Goal: Task Accomplishment & Management: Complete application form

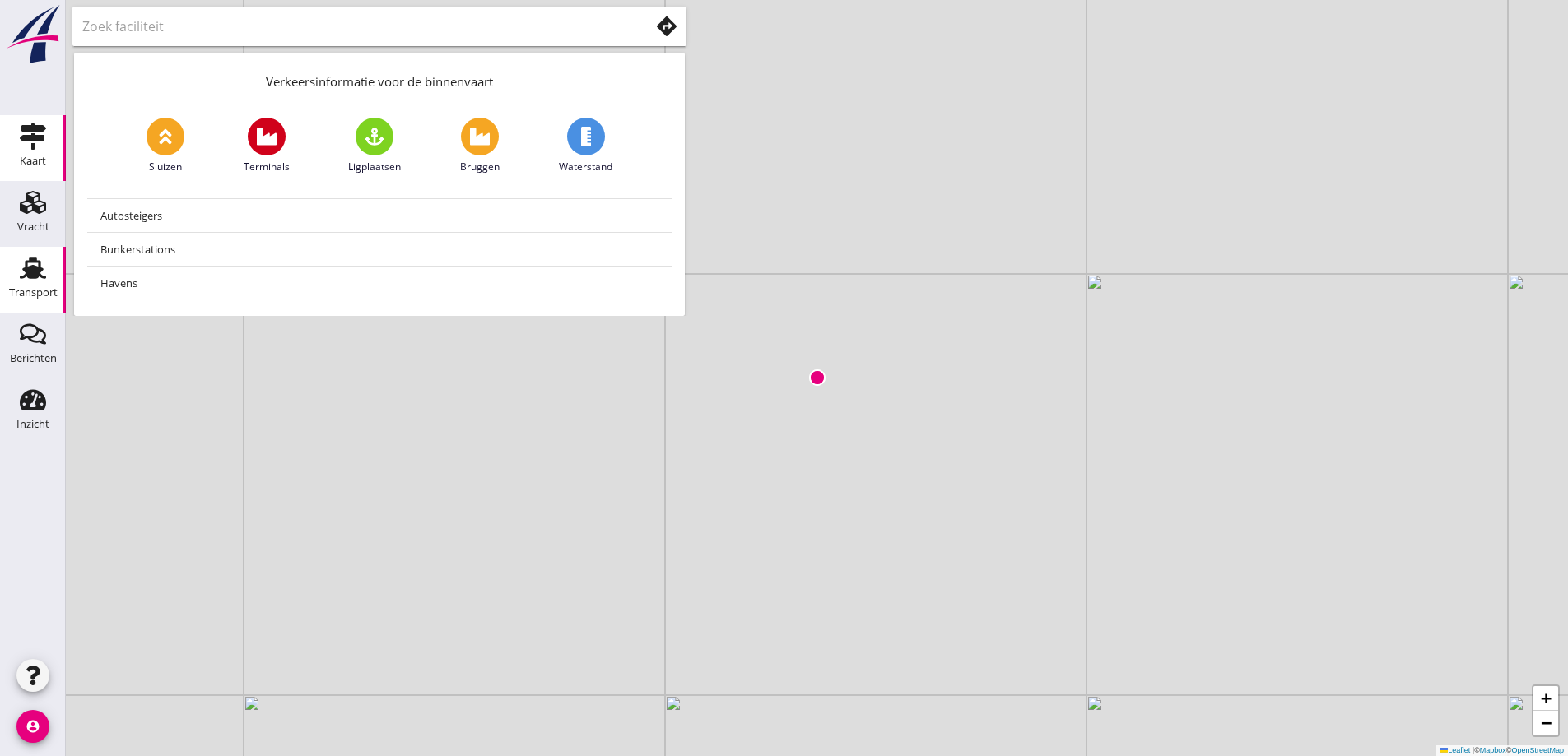
click at [26, 290] on div "Transport" at bounding box center [33, 293] width 48 height 11
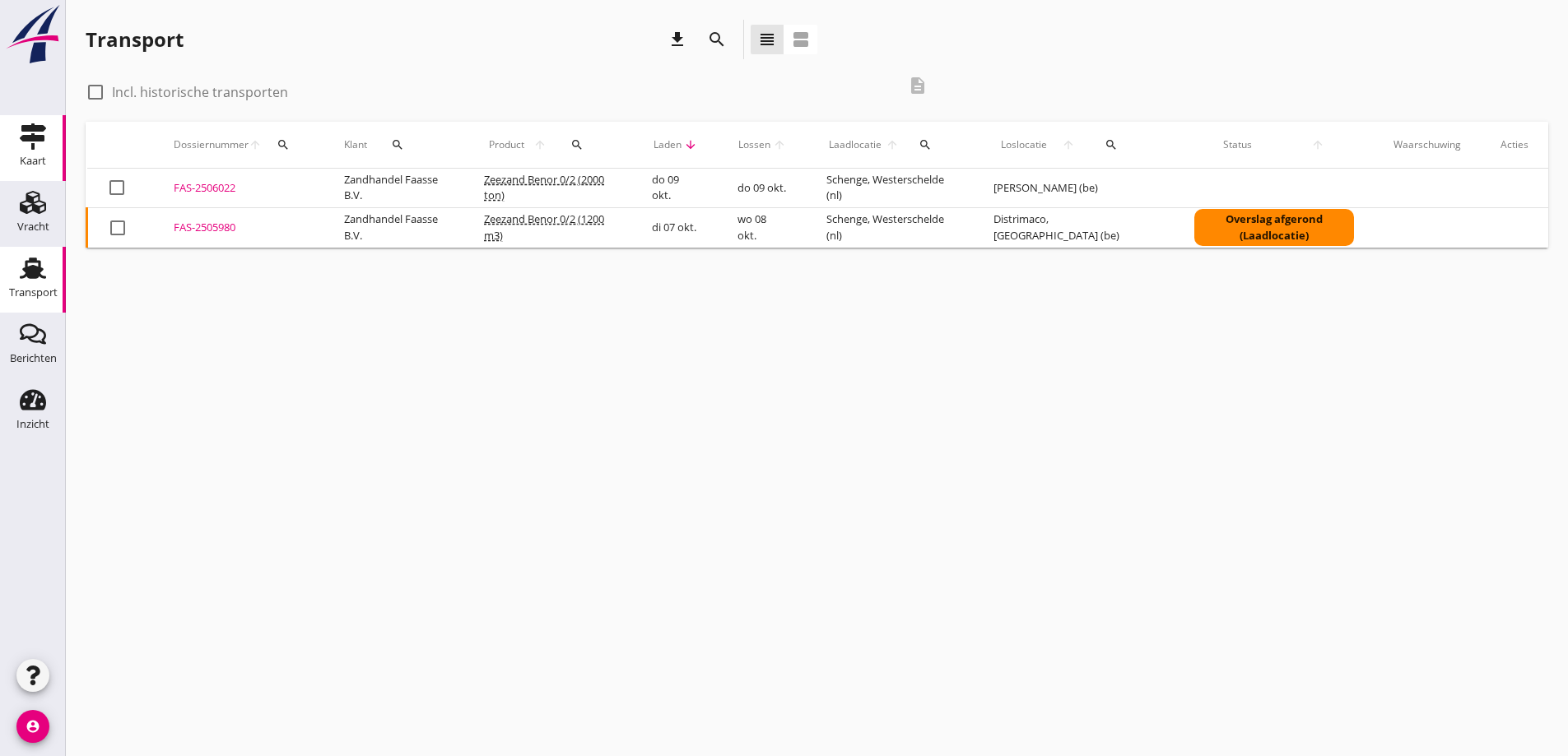
click at [22, 129] on use at bounding box center [32, 136] width 26 height 26
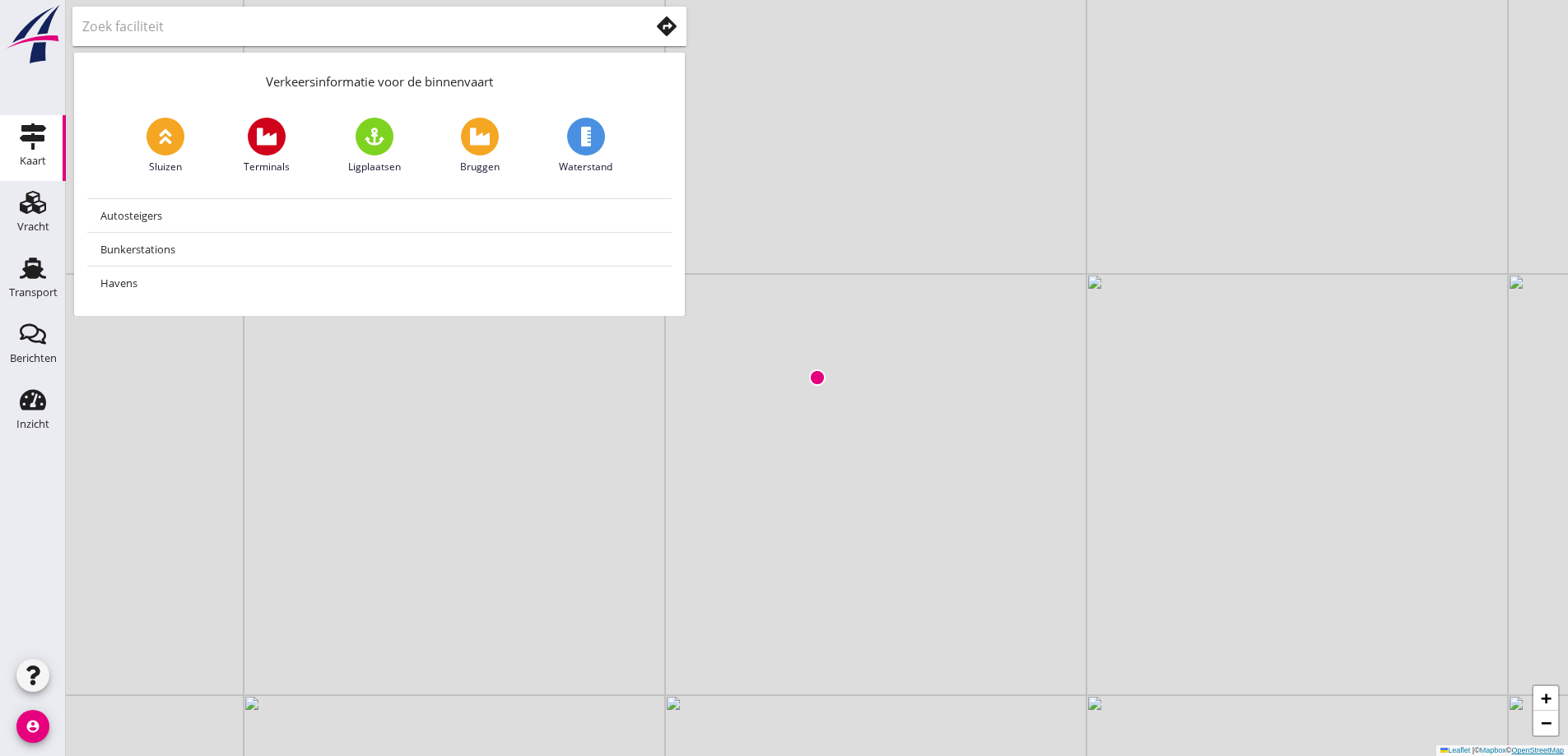
click at [1534, 752] on link "OpenStreetMap" at bounding box center [1537, 750] width 53 height 8
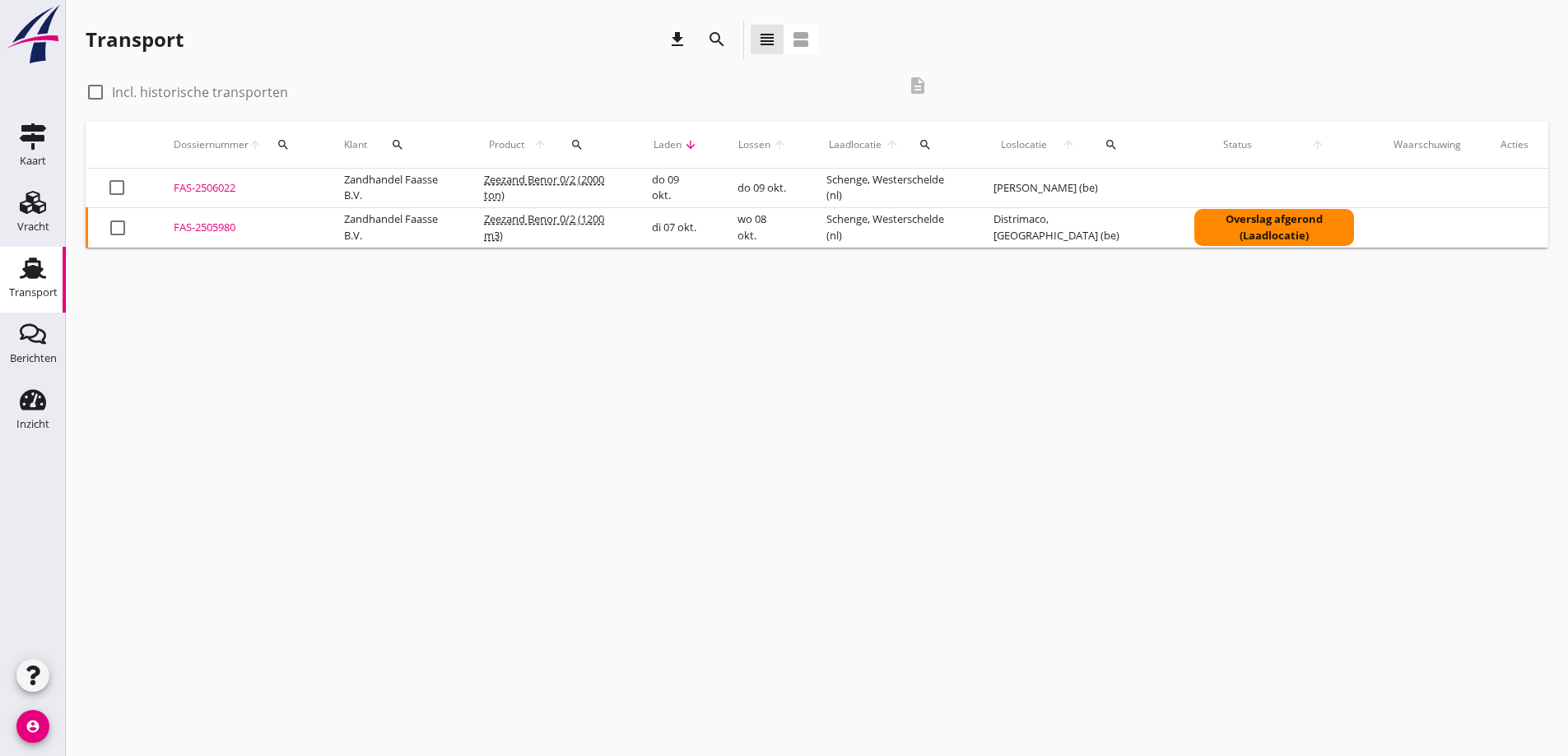
click at [211, 229] on div "FAS-2505980" at bounding box center [239, 228] width 131 height 16
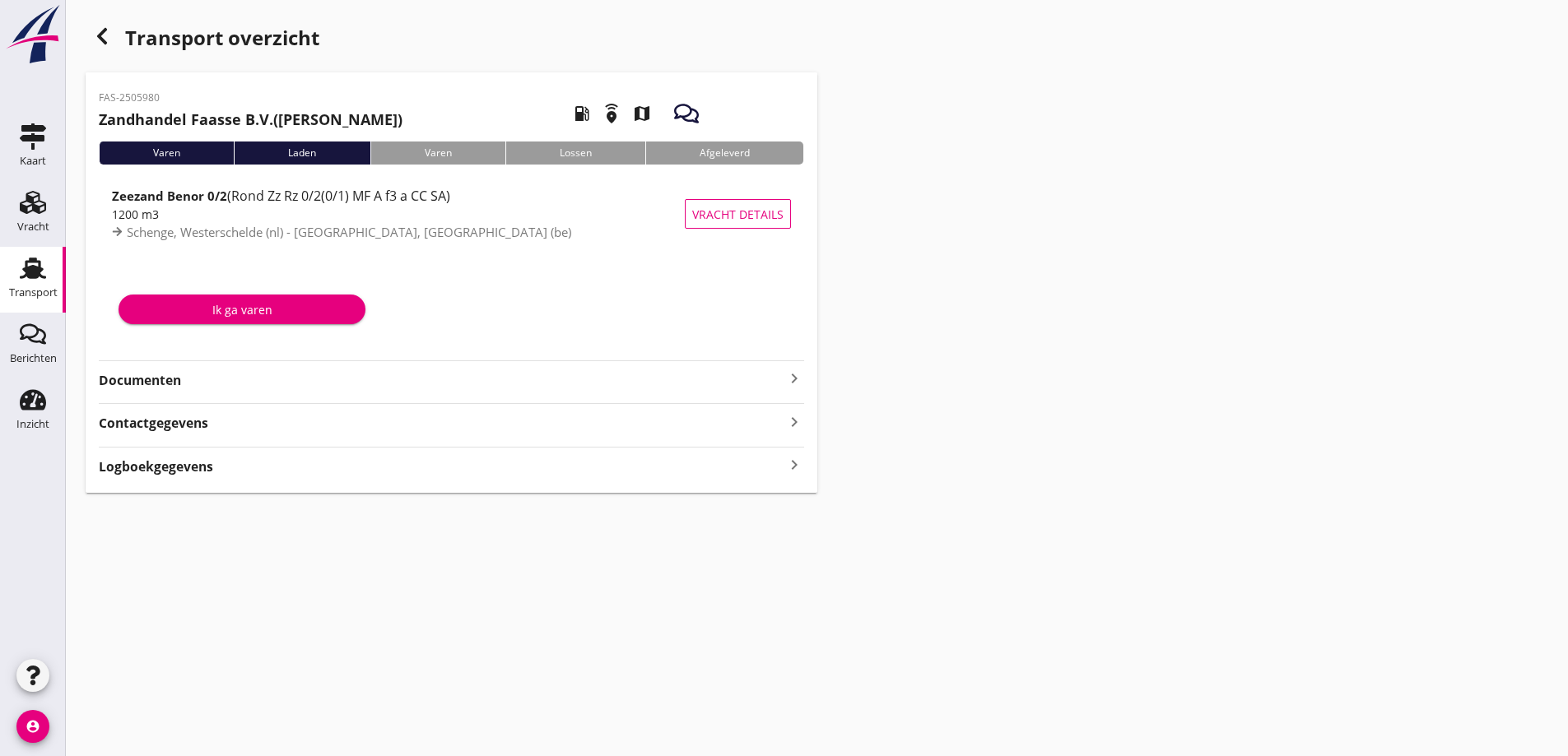
click at [166, 381] on strong "Documenten" at bounding box center [441, 380] width 686 height 19
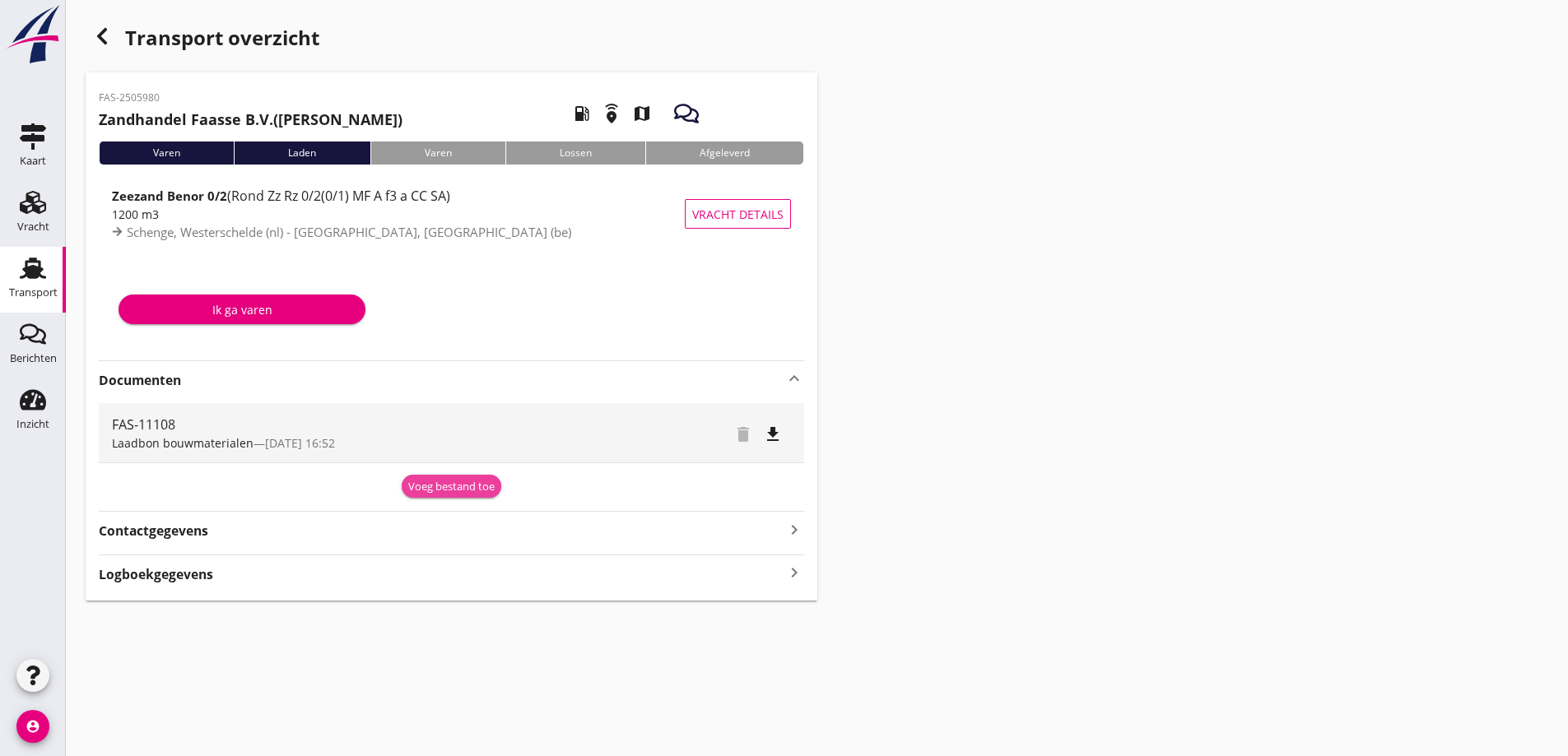
click at [416, 493] on div "Voeg bestand toe" at bounding box center [451, 487] width 87 height 16
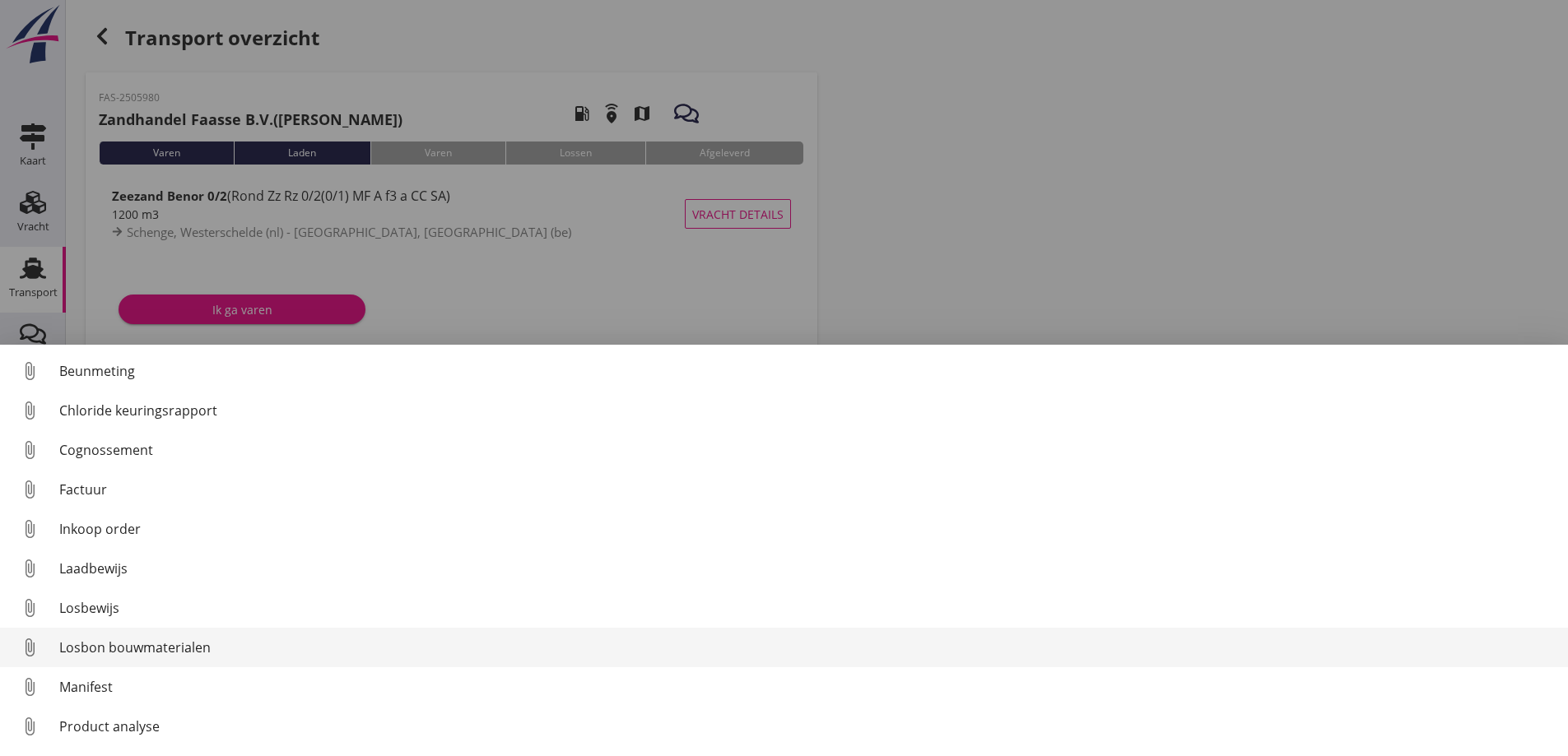
click at [82, 643] on div "Losbon bouwmaterialen" at bounding box center [806, 648] width 1496 height 20
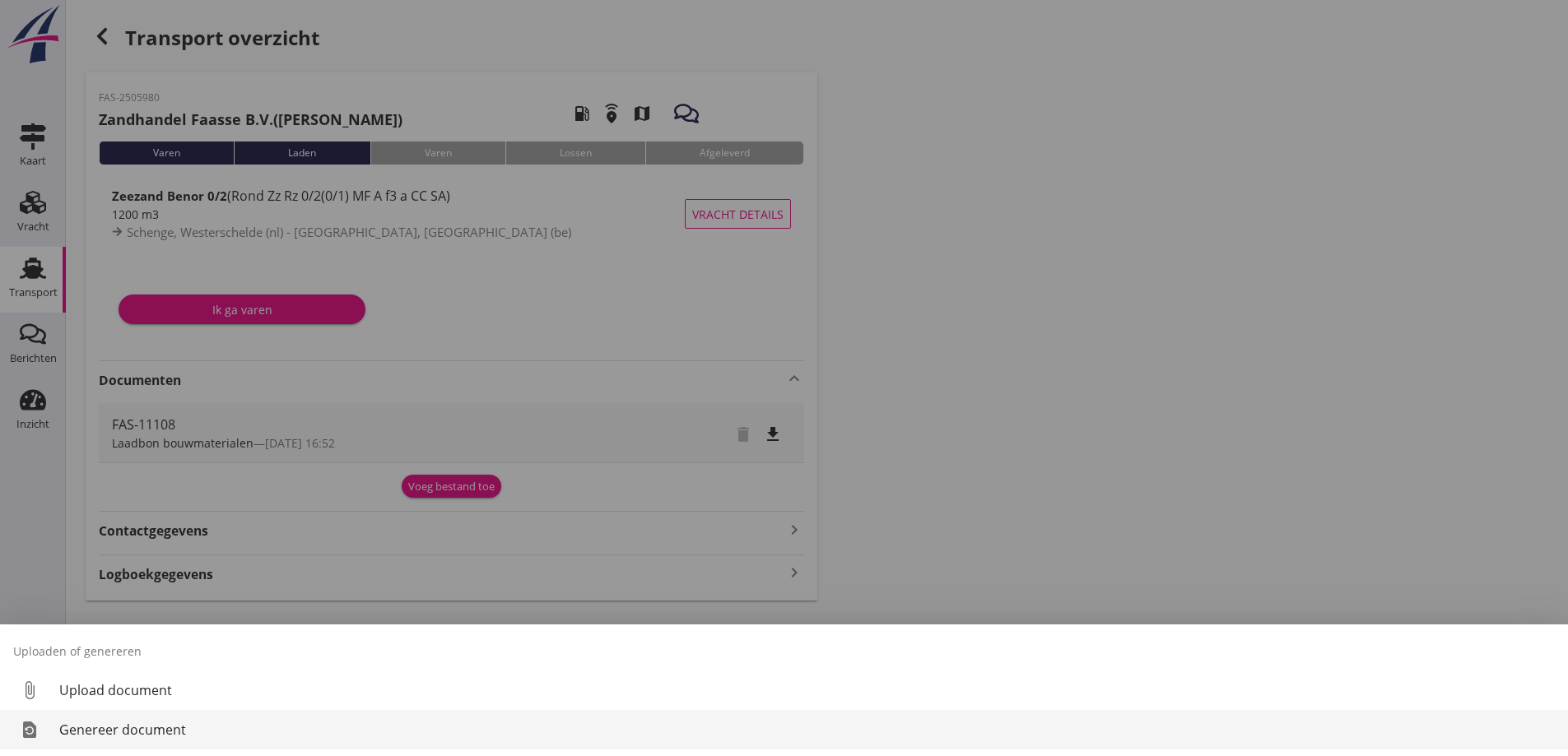
click at [97, 725] on div "Genereer document" at bounding box center [806, 730] width 1496 height 20
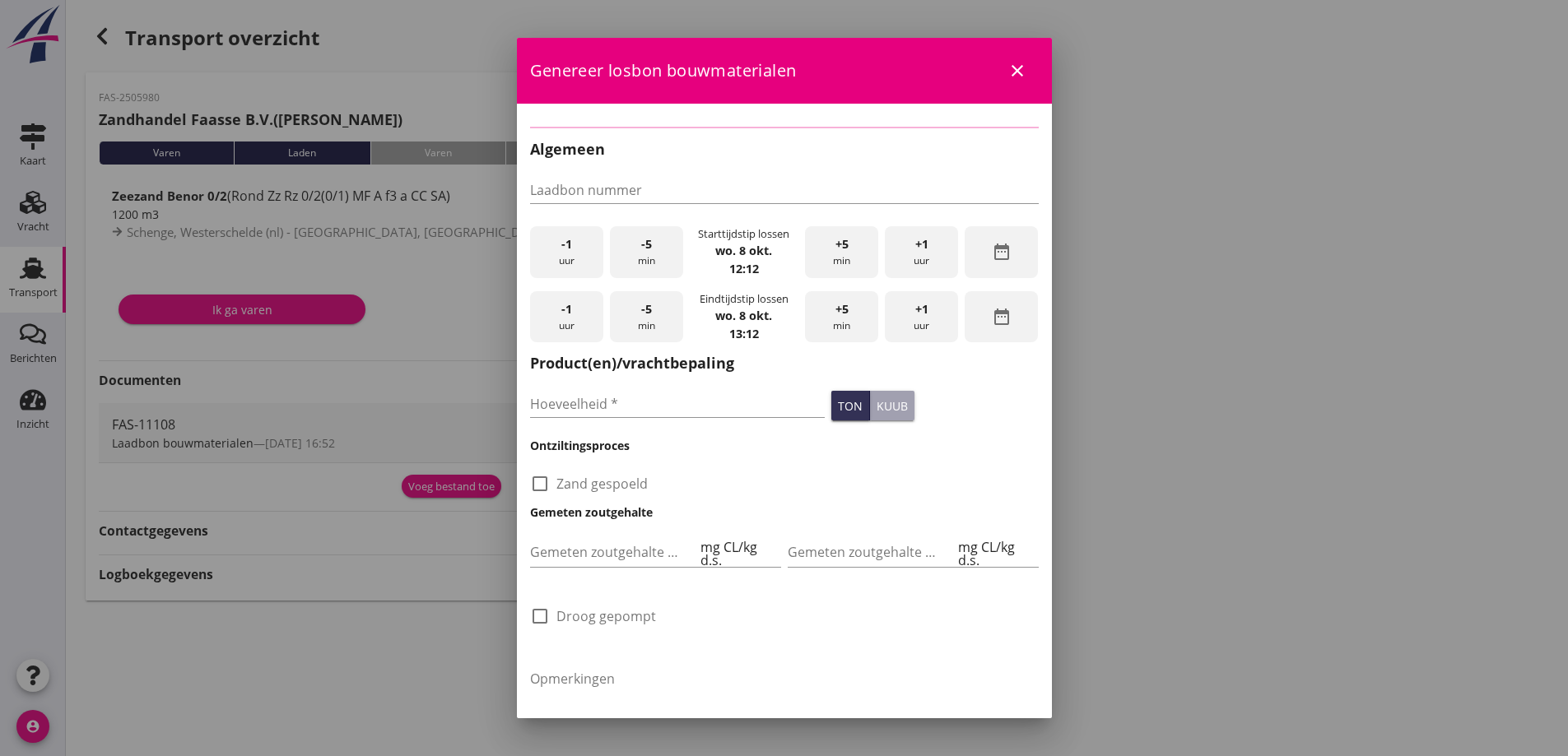
type input "FAS-11108"
type input "1200"
checkbox input "true"
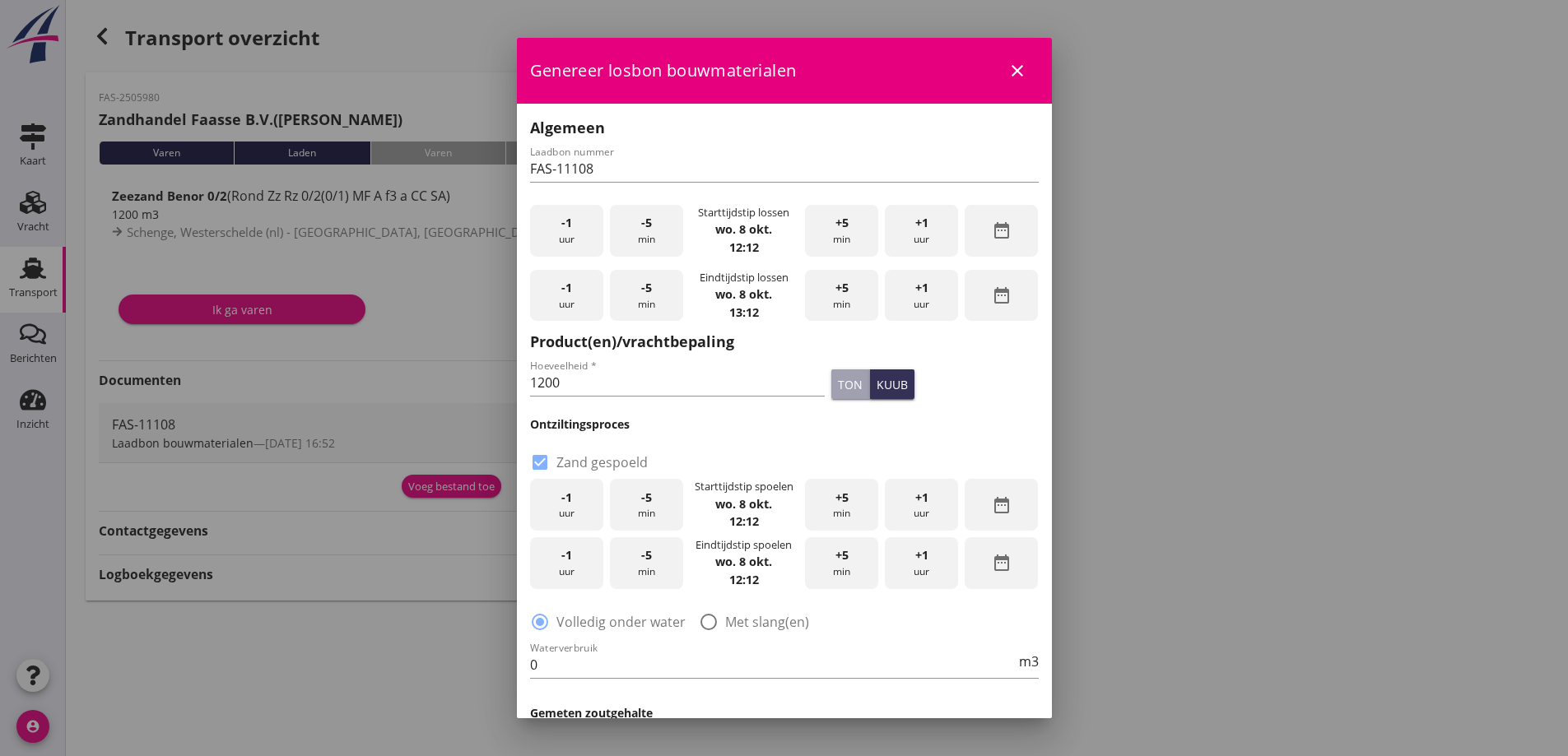
click at [559, 242] on div "-1 uur" at bounding box center [567, 231] width 73 height 52
click at [831, 233] on div "+5 min" at bounding box center [841, 231] width 73 height 52
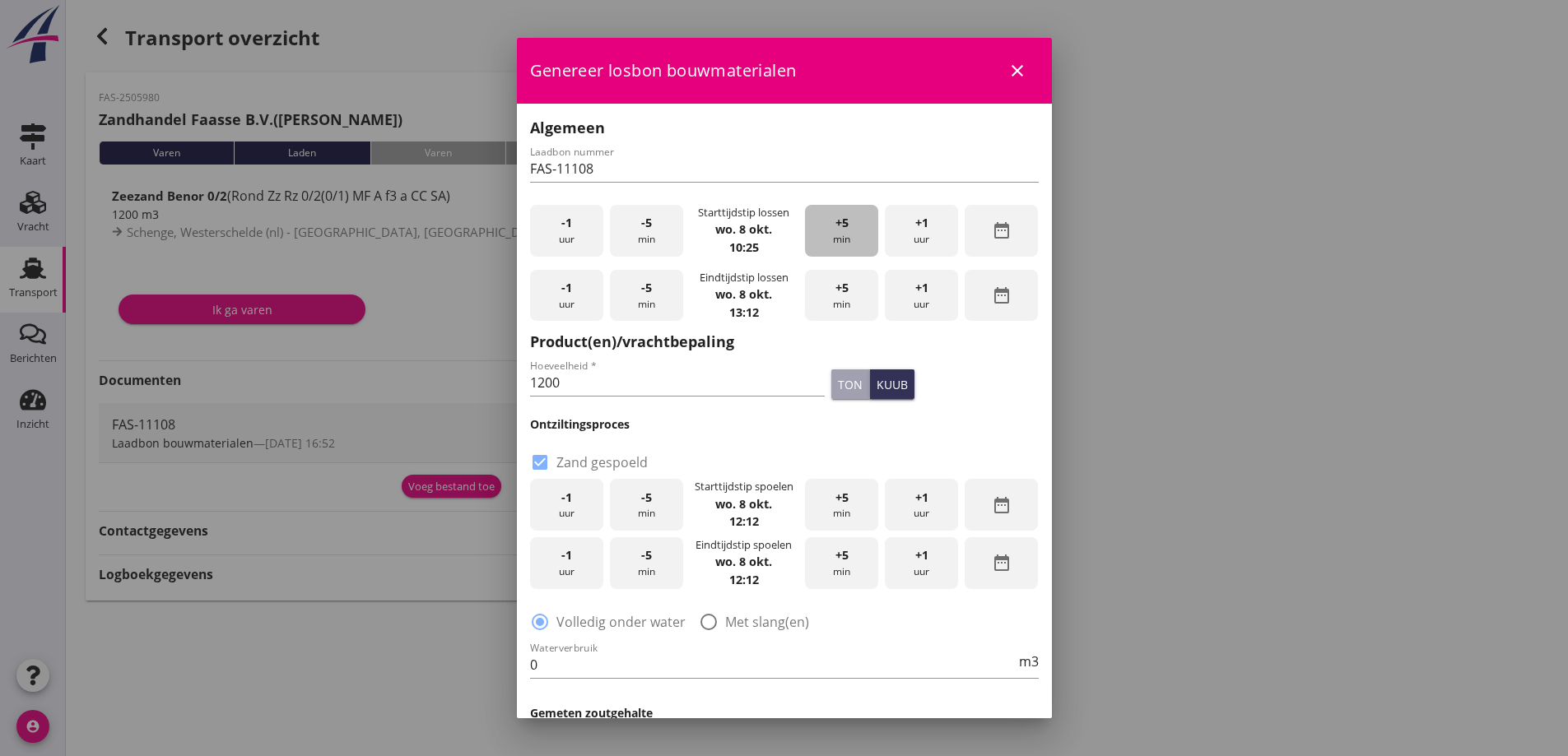
click at [830, 232] on div "+5 min" at bounding box center [841, 231] width 73 height 52
click at [829, 231] on div "+5 min" at bounding box center [841, 231] width 73 height 52
click at [637, 229] on div "-5 min" at bounding box center [646, 231] width 73 height 52
click at [902, 298] on div "+1 uur" at bounding box center [922, 296] width 73 height 52
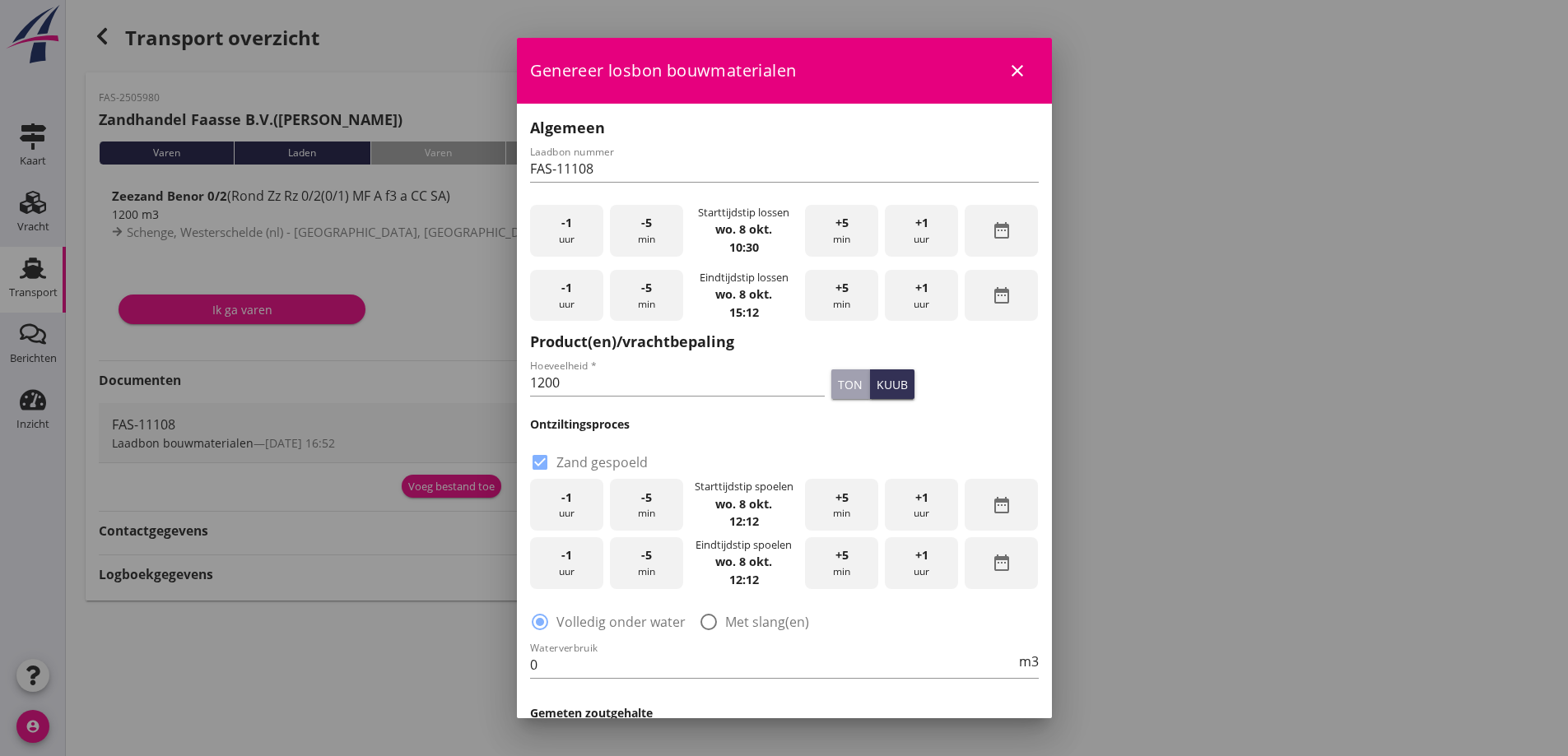
click at [647, 291] on span "-5" at bounding box center [646, 288] width 11 height 18
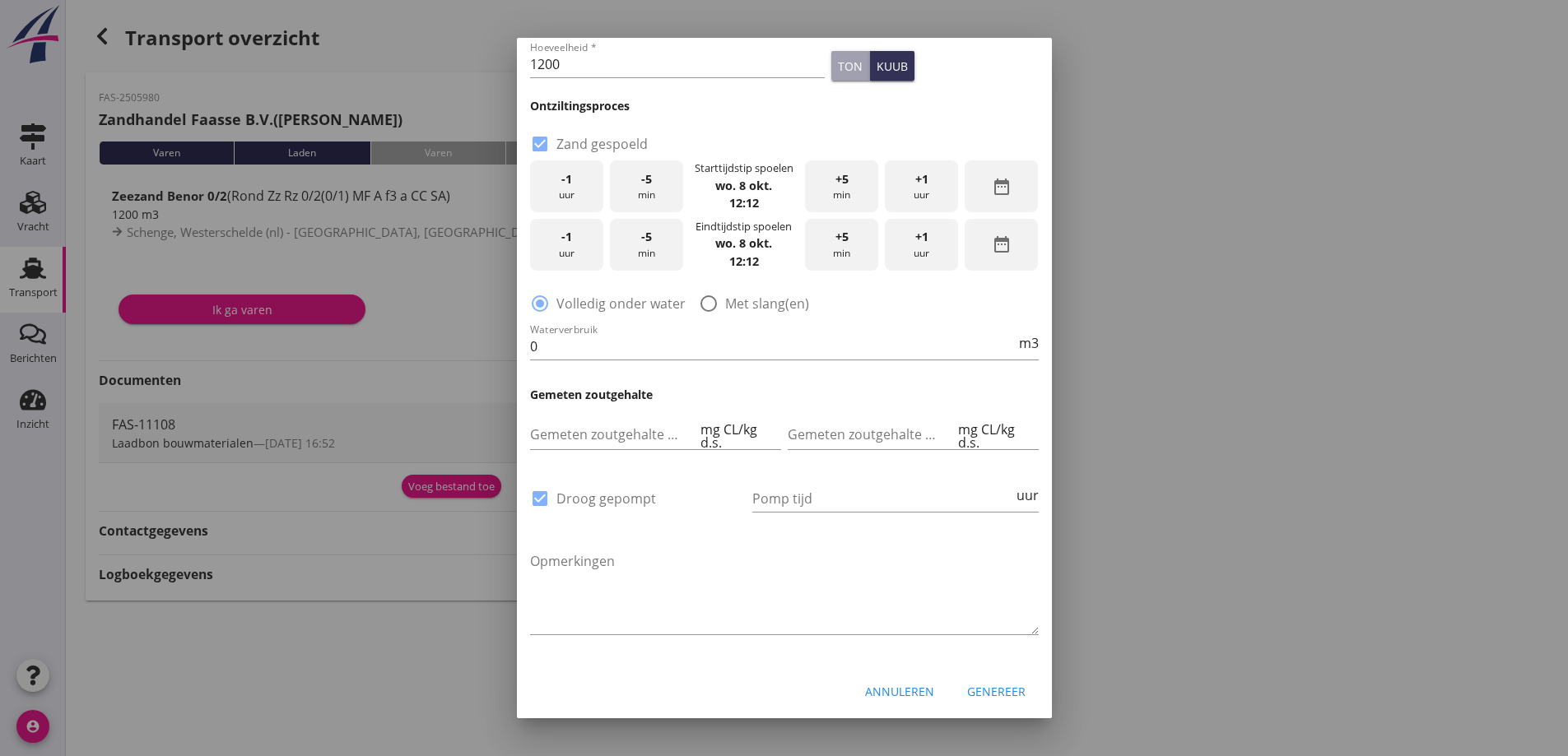
scroll to position [320, 0]
click at [992, 186] on icon "date_range" at bounding box center [1001, 185] width 20 height 20
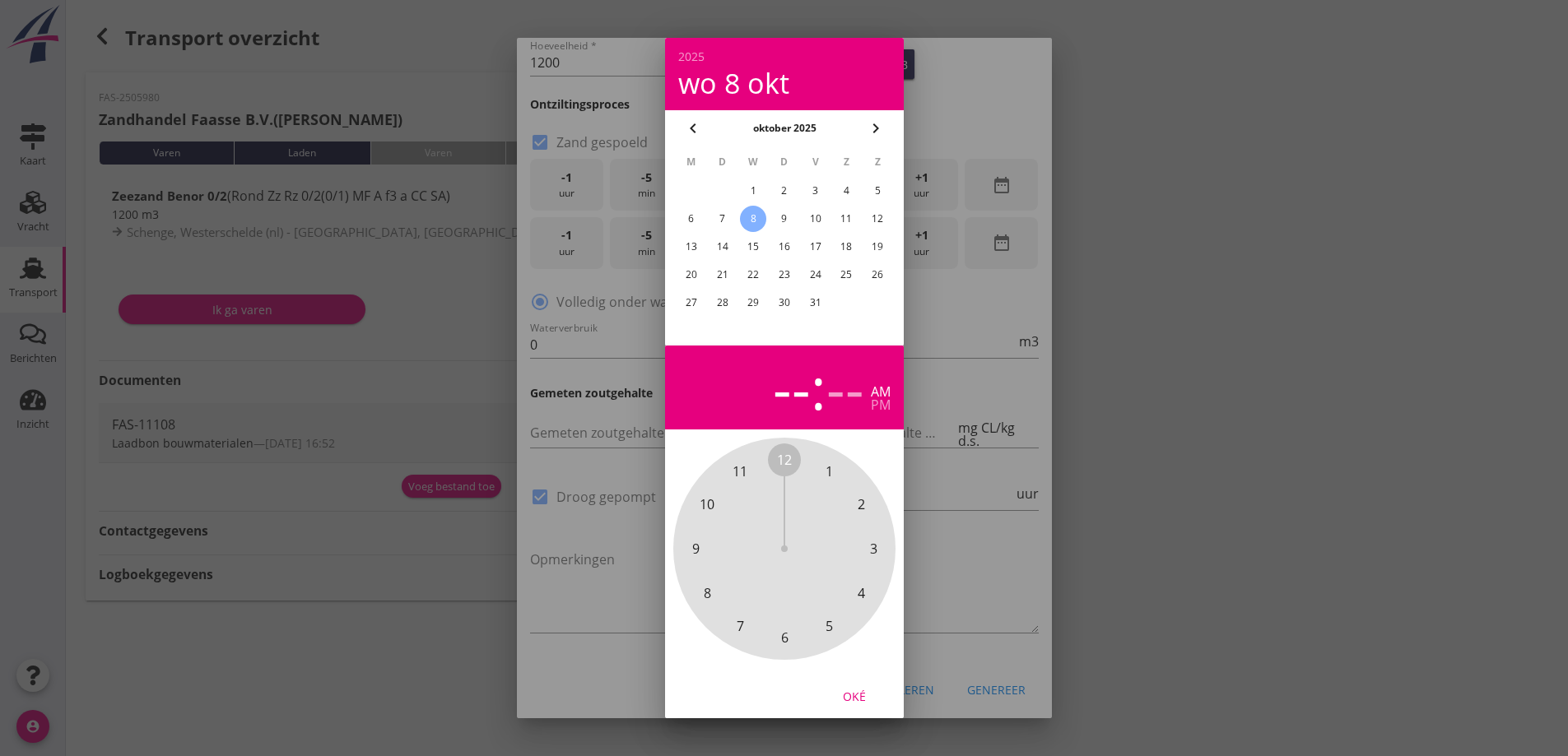
click at [753, 220] on div "8" at bounding box center [753, 218] width 26 height 26
click at [831, 470] on span "1" at bounding box center [828, 471] width 7 height 20
click at [704, 543] on span "45" at bounding box center [695, 548] width 33 height 33
click at [691, 548] on span "45" at bounding box center [695, 548] width 15 height 20
click at [855, 695] on div "Oké" at bounding box center [854, 695] width 46 height 17
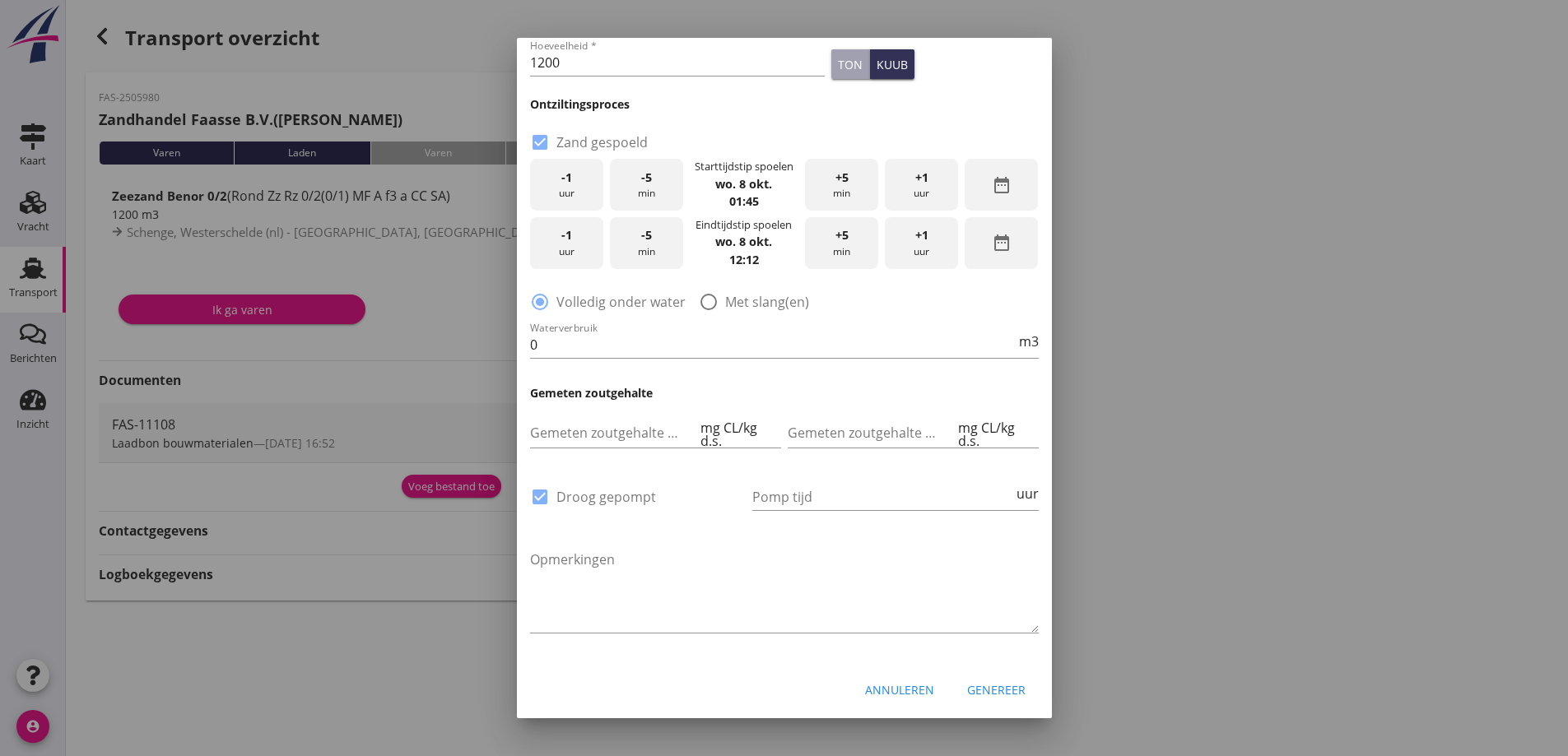
click at [574, 248] on div "-1 uur" at bounding box center [567, 243] width 73 height 52
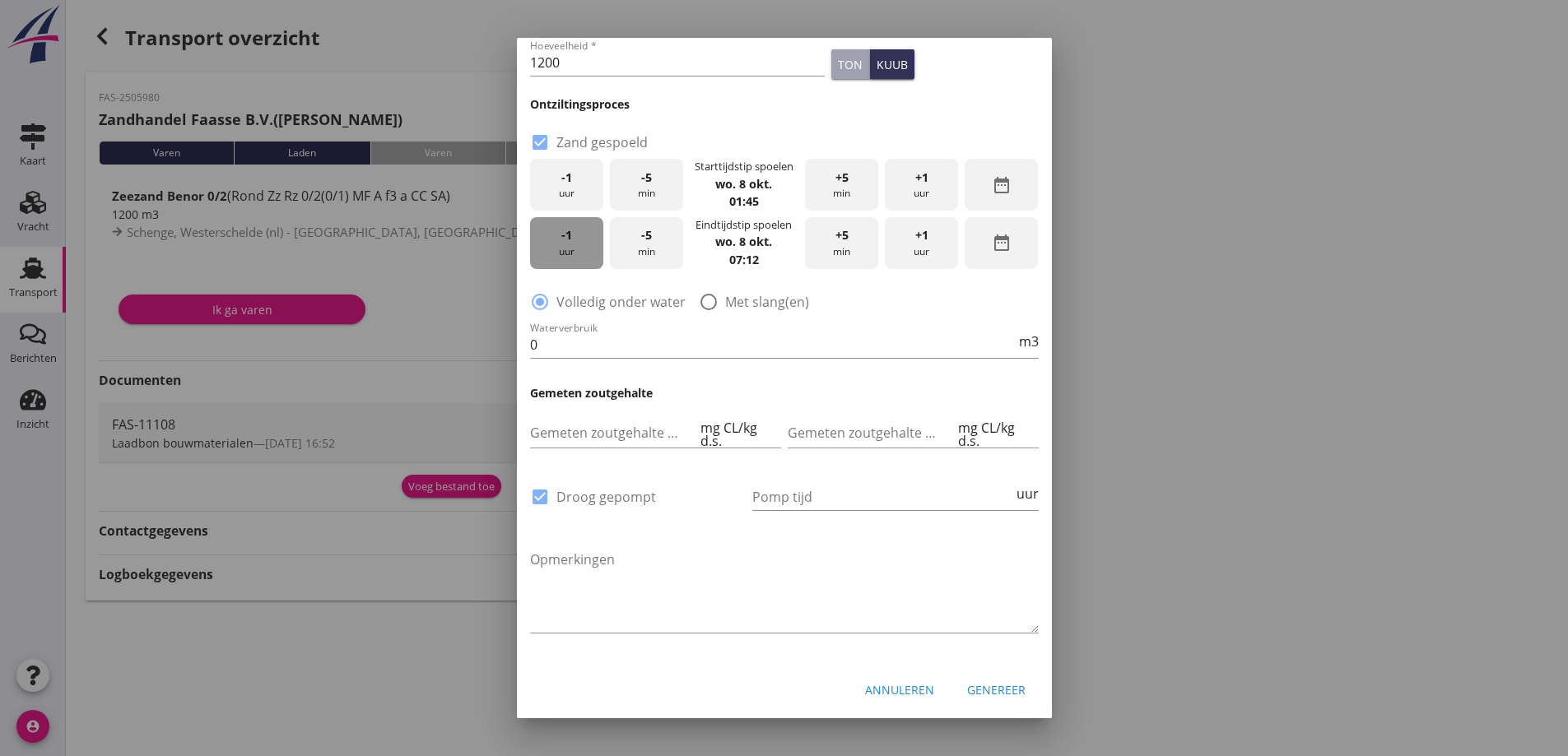
click at [574, 248] on div "-1 uur" at bounding box center [567, 243] width 73 height 52
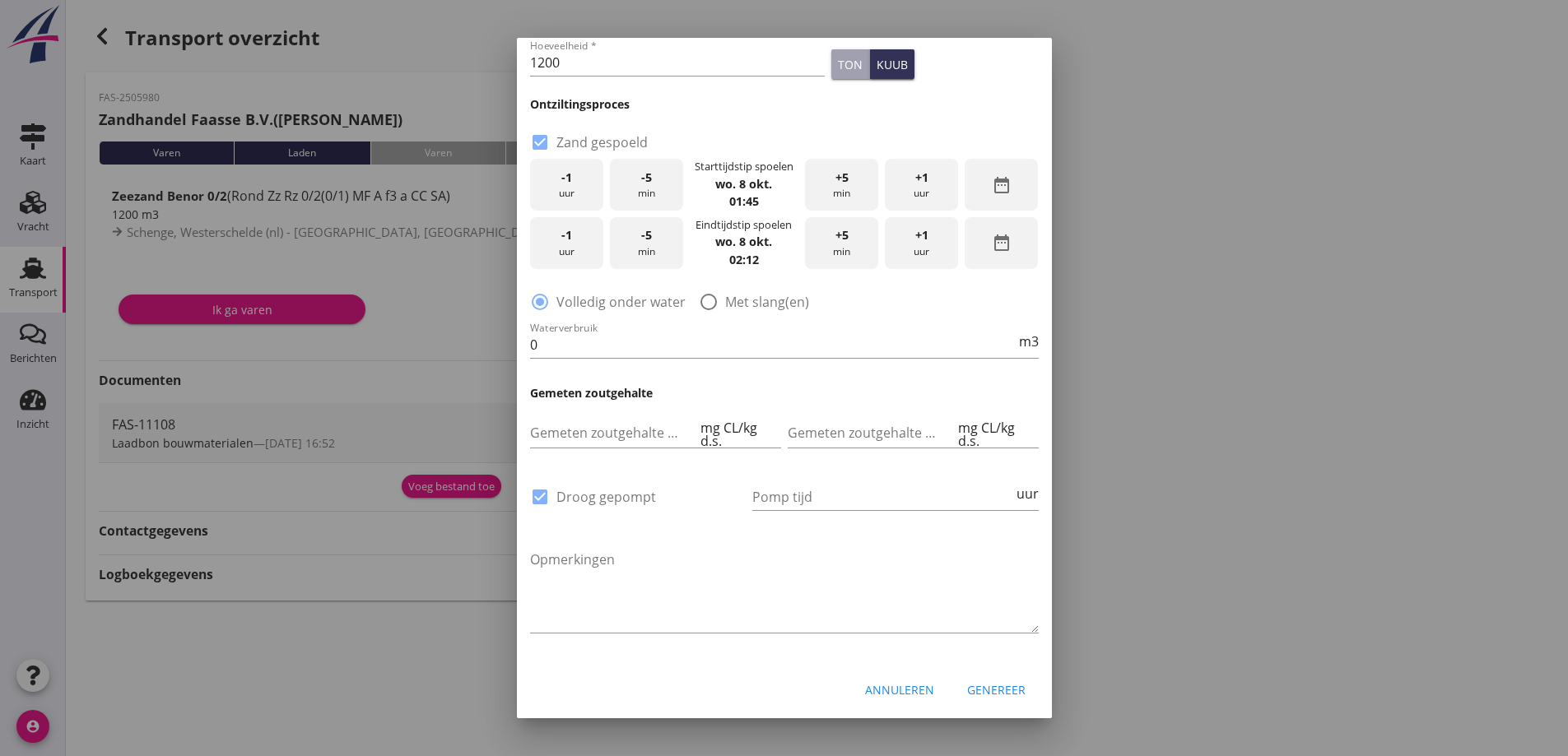
click at [574, 248] on div "-1 uur" at bounding box center [567, 243] width 73 height 52
click at [902, 238] on div "+1 uur" at bounding box center [922, 243] width 73 height 52
click at [842, 240] on div "+5 min" at bounding box center [841, 243] width 73 height 52
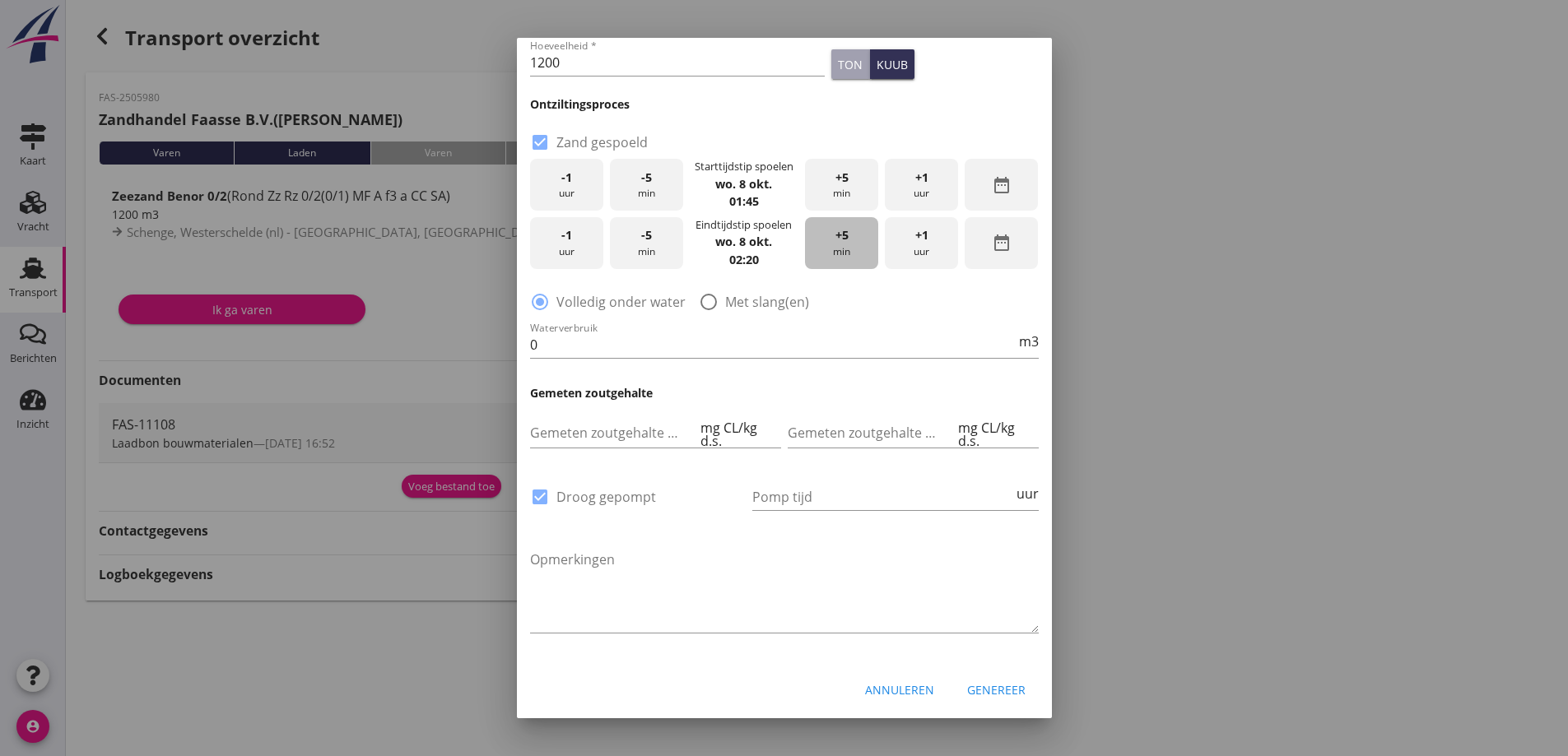
click at [842, 240] on div "+5 min" at bounding box center [841, 243] width 73 height 52
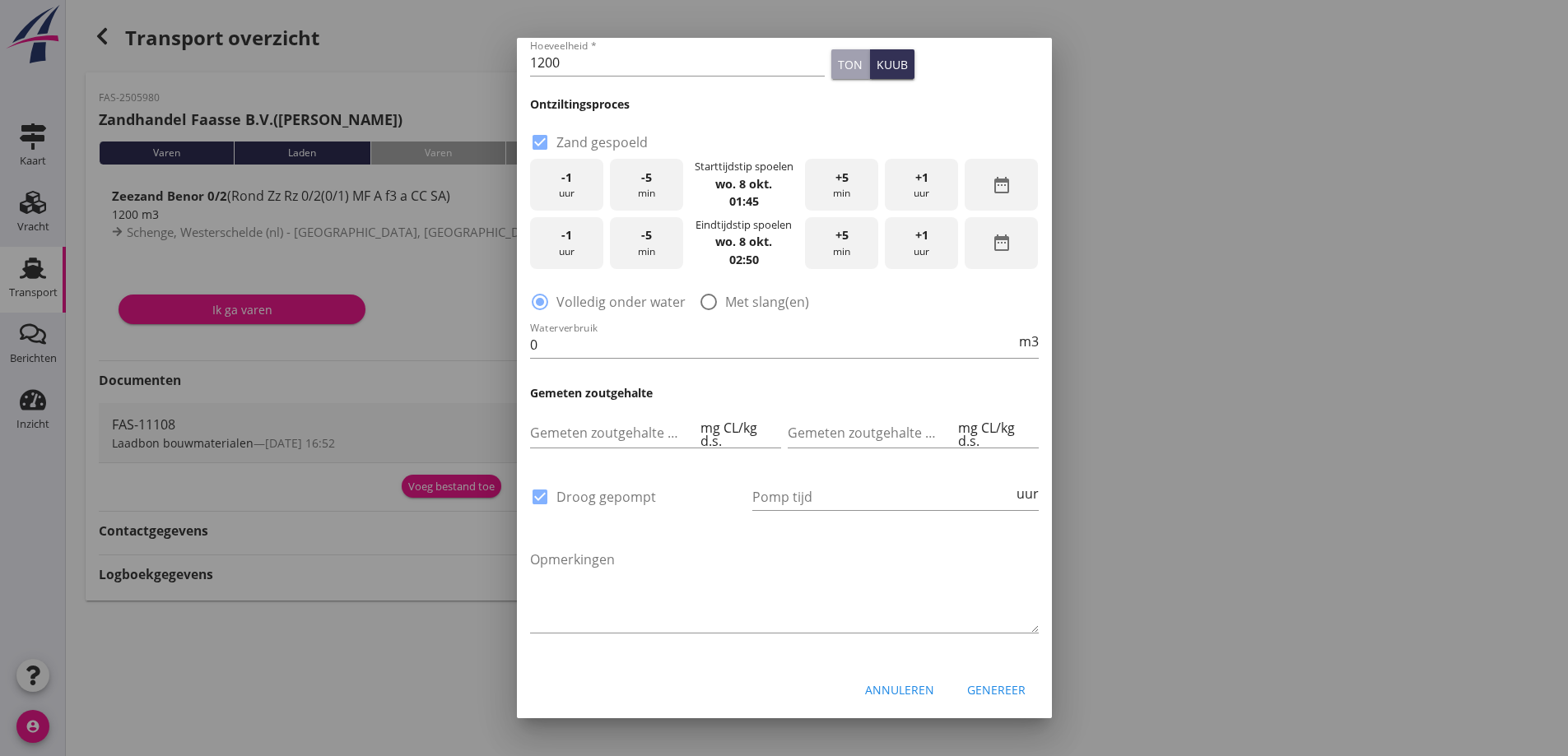
click at [842, 240] on div "+5 min" at bounding box center [841, 243] width 73 height 52
click at [919, 237] on div "+1 uur" at bounding box center [922, 243] width 73 height 52
click at [574, 242] on div "-1 uur" at bounding box center [567, 243] width 73 height 52
click at [706, 302] on div at bounding box center [708, 302] width 28 height 28
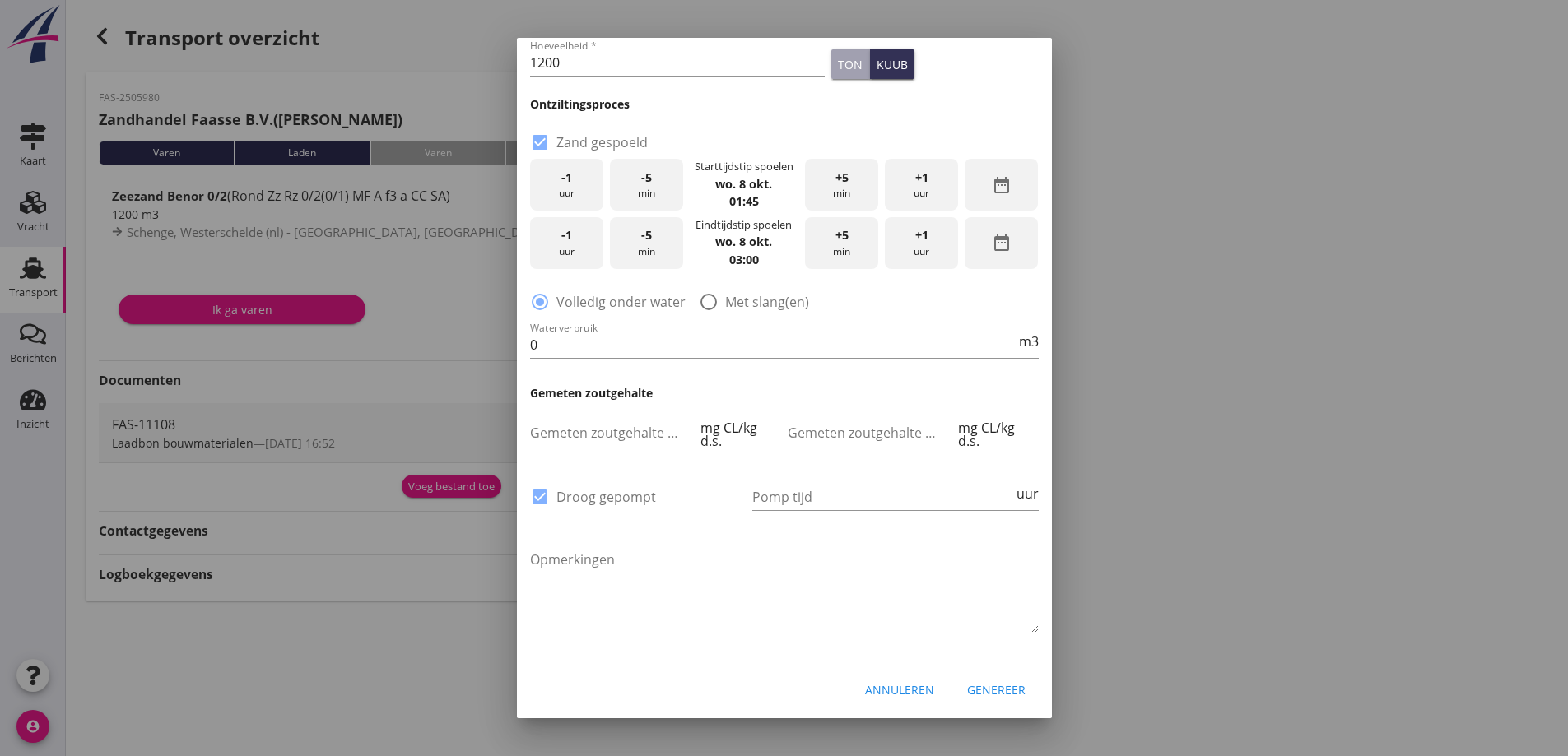
radio input "false"
radio input "true"
drag, startPoint x: 607, startPoint y: 352, endPoint x: 415, endPoint y: 375, distance: 193.4
click at [415, 375] on div "2025 wo 8 okt chevron_left oktober 2025 chevron_right M D W D V Z Z 1 2 3 4 5 6…" at bounding box center [784, 378] width 1568 height 756
type input "1200"
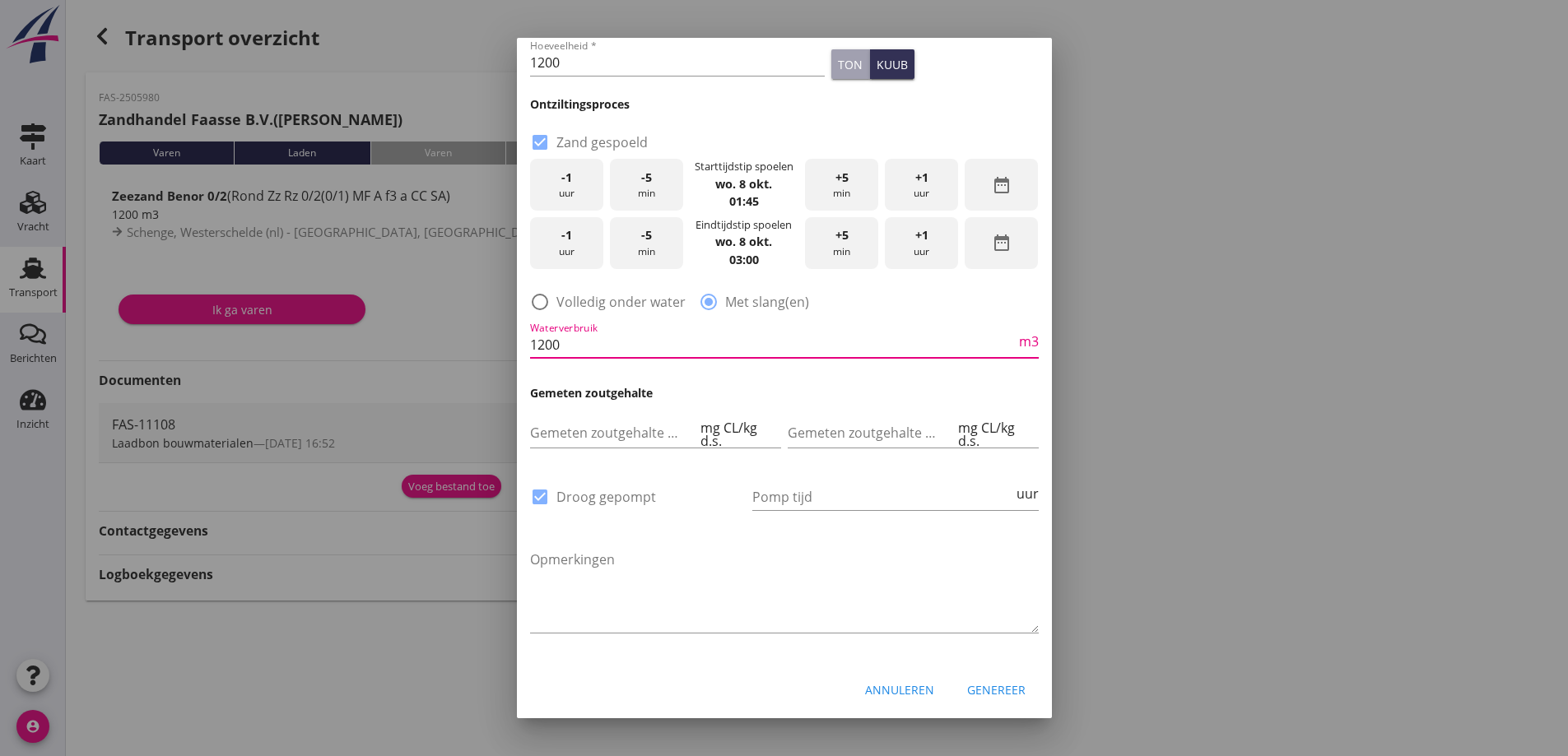
click at [1189, 268] on div at bounding box center [784, 378] width 1568 height 756
click at [830, 495] on input "Pomp tijd" at bounding box center [883, 497] width 261 height 26
type input "8"
click at [1126, 414] on div at bounding box center [784, 378] width 1568 height 756
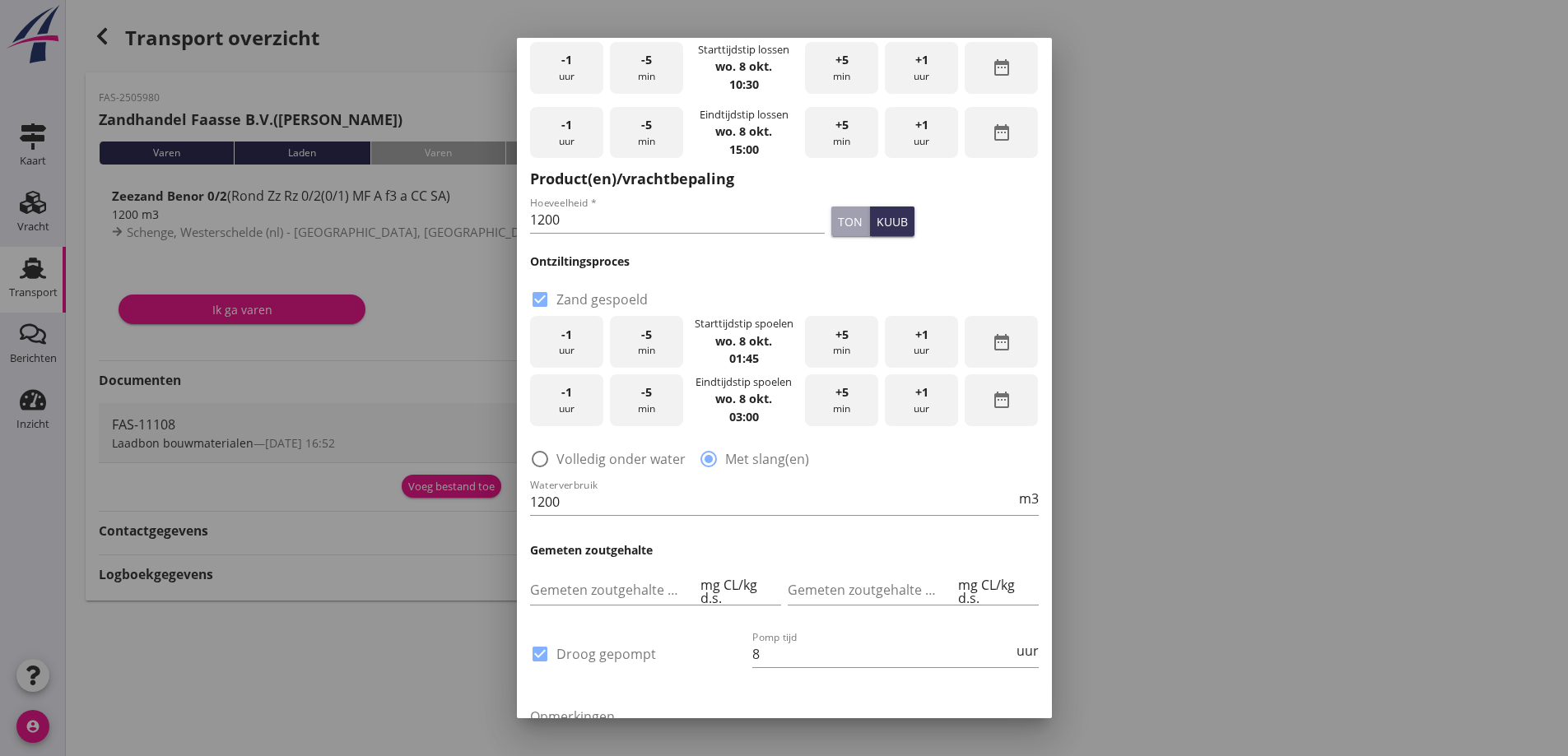
scroll to position [0, 0]
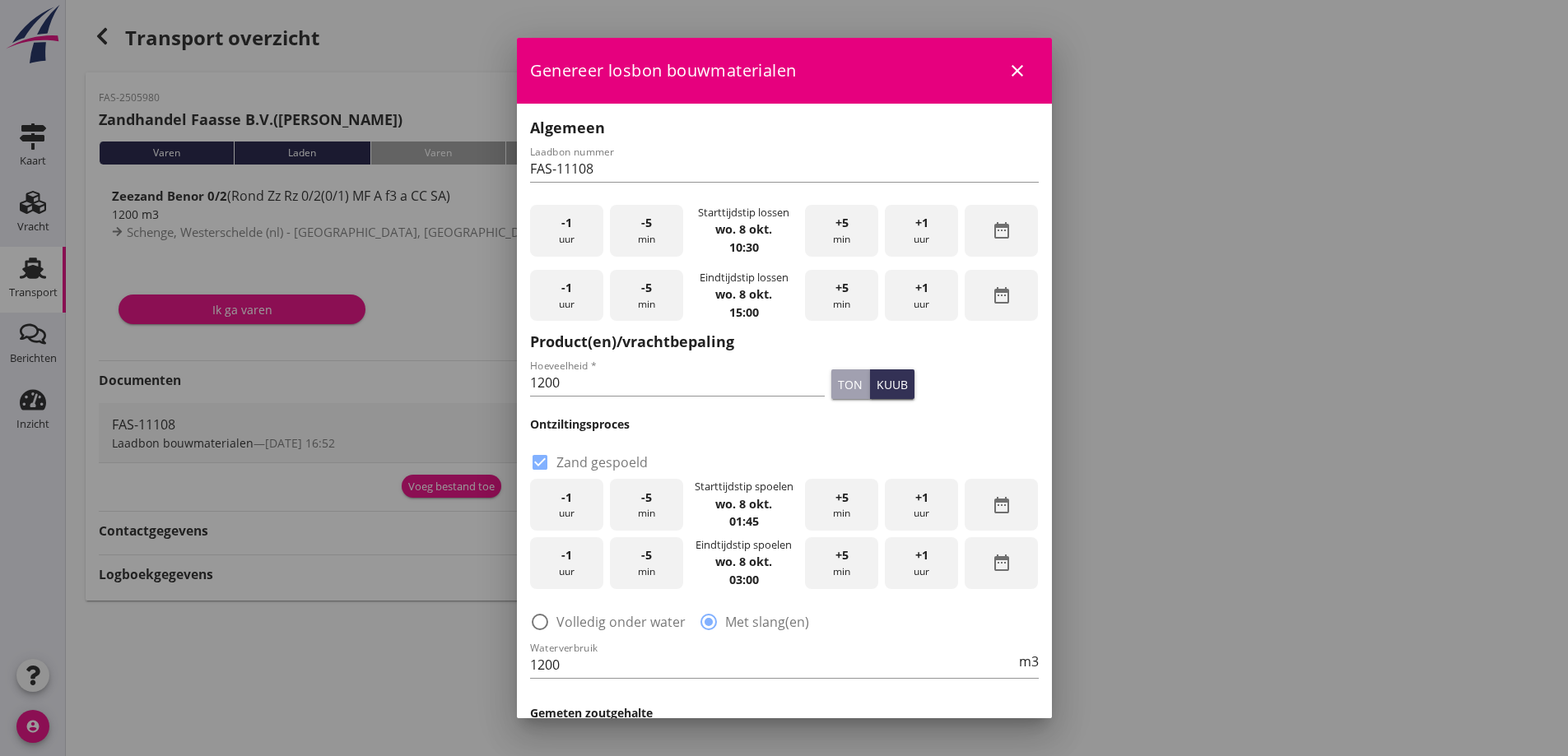
drag, startPoint x: 823, startPoint y: 400, endPoint x: 832, endPoint y: 390, distance: 13.5
click at [828, 399] on div "ton kuub" at bounding box center [934, 384] width 214 height 36
click at [838, 388] on div "ton" at bounding box center [850, 384] width 25 height 17
drag, startPoint x: 501, startPoint y: 383, endPoint x: 455, endPoint y: 397, distance: 48.1
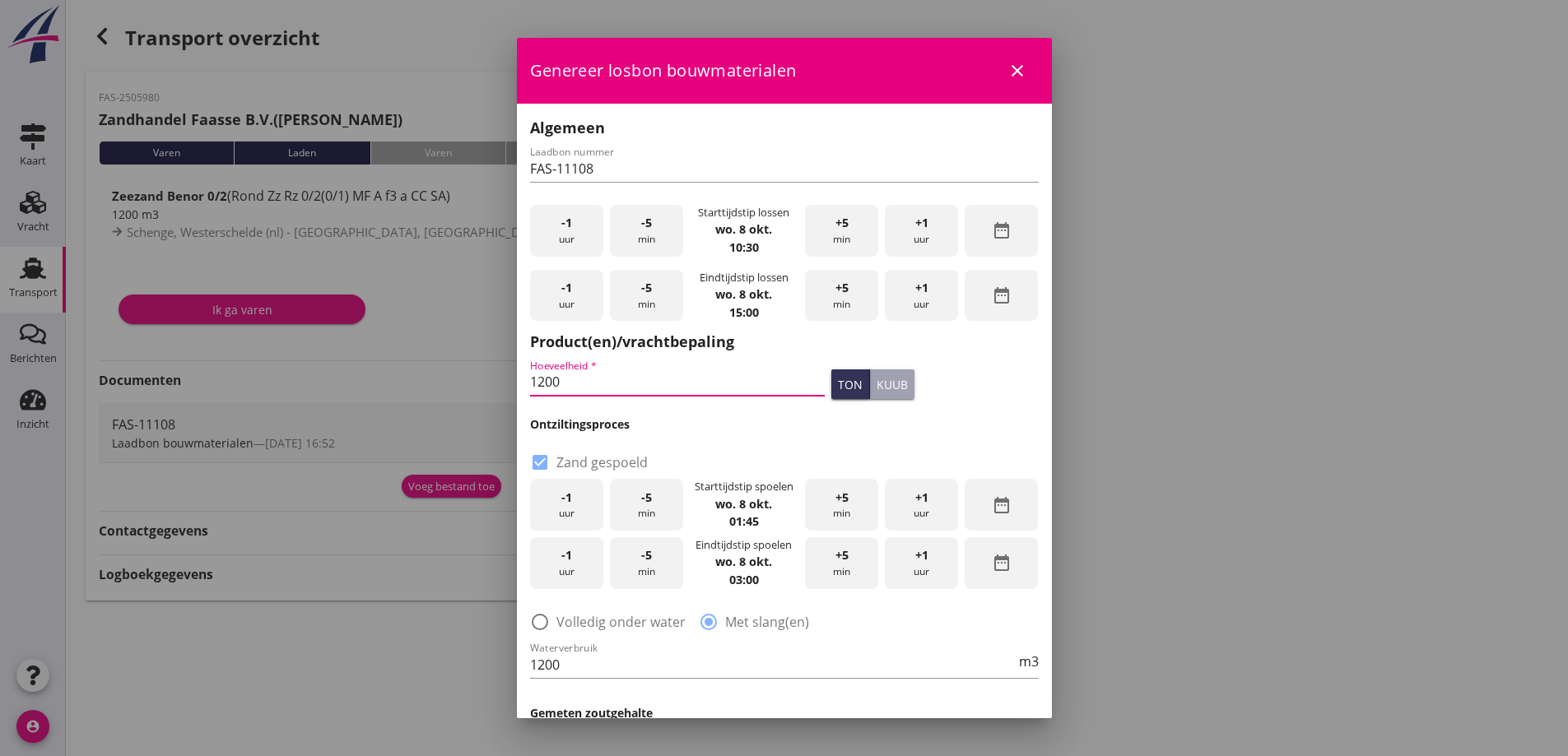
click at [456, 396] on div "2025 wo 8 okt chevron_left oktober 2025 chevron_right M D W D V Z Z 1 2 3 4 5 6…" at bounding box center [784, 378] width 1568 height 756
click at [1225, 88] on div at bounding box center [784, 378] width 1568 height 756
